Goal: Task Accomplishment & Management: Manage account settings

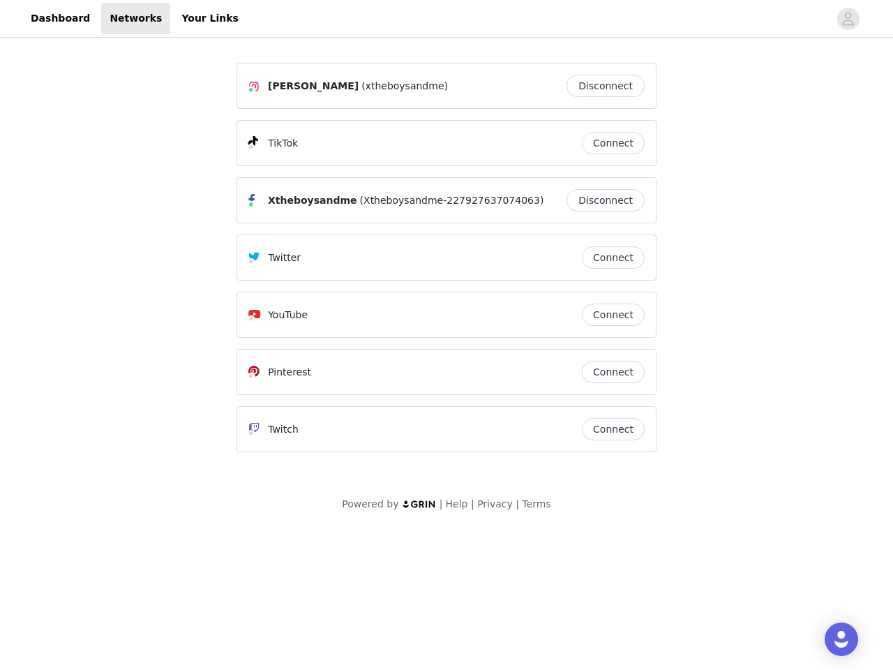
click at [447, 264] on div "Twitter" at bounding box center [415, 257] width 334 height 17
click at [447, 19] on div at bounding box center [538, 18] width 582 height 31
click at [849, 19] on icon "avatar" at bounding box center [848, 19] width 13 height 22
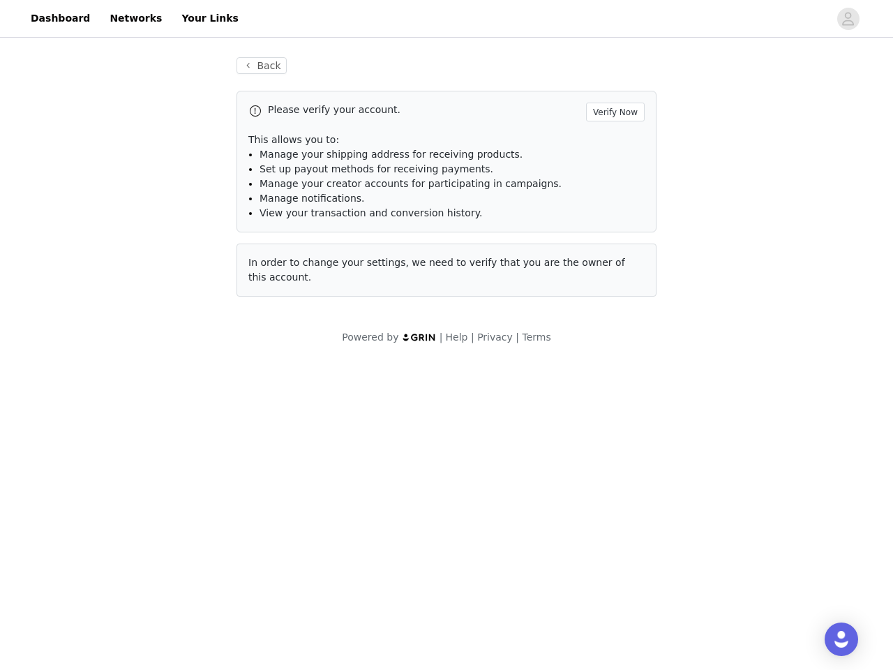
click at [609, 200] on li "Manage notifications." at bounding box center [452, 198] width 385 height 15
click at [613, 258] on span "In order to change your settings, we need to verify that you are the owner of t…" at bounding box center [436, 270] width 377 height 26
click at [613, 315] on div "Back Please verify your account. Verify Now This allows you to: Manage your shi…" at bounding box center [447, 185] width 454 height 290
click at [613, 372] on body "Dashboard Networks Your Links Back Please verify your account. Verify Now This …" at bounding box center [446, 335] width 893 height 670
click at [613, 429] on body "Dashboard Networks Your Links Back Please verify your account. Verify Now This …" at bounding box center [446, 335] width 893 height 670
